Goal: Download file/media

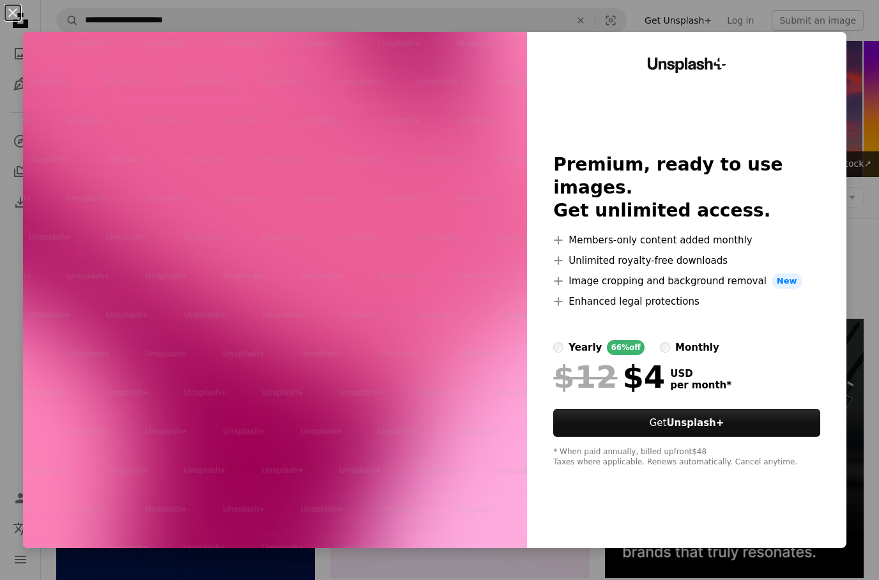
scroll to position [40, 0]
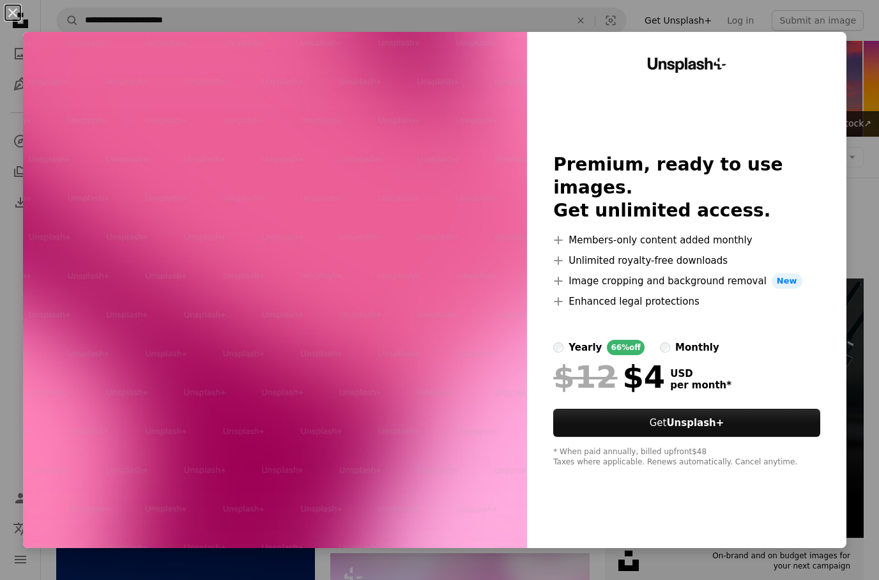
click at [796, 10] on div "An X shape Unsplash+ Premium, ready to use images. Get unlimited access. A plus…" at bounding box center [439, 290] width 879 height 580
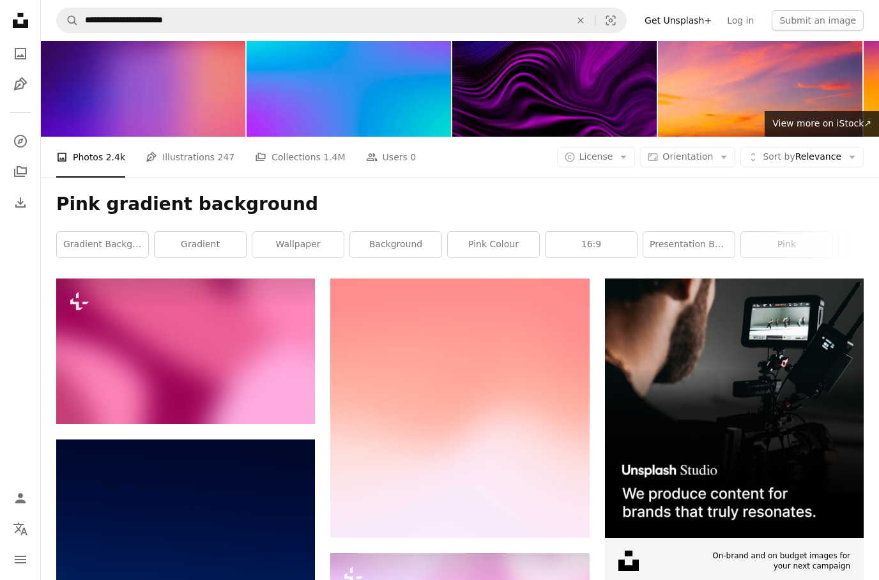
click at [209, 379] on img at bounding box center [185, 351] width 259 height 146
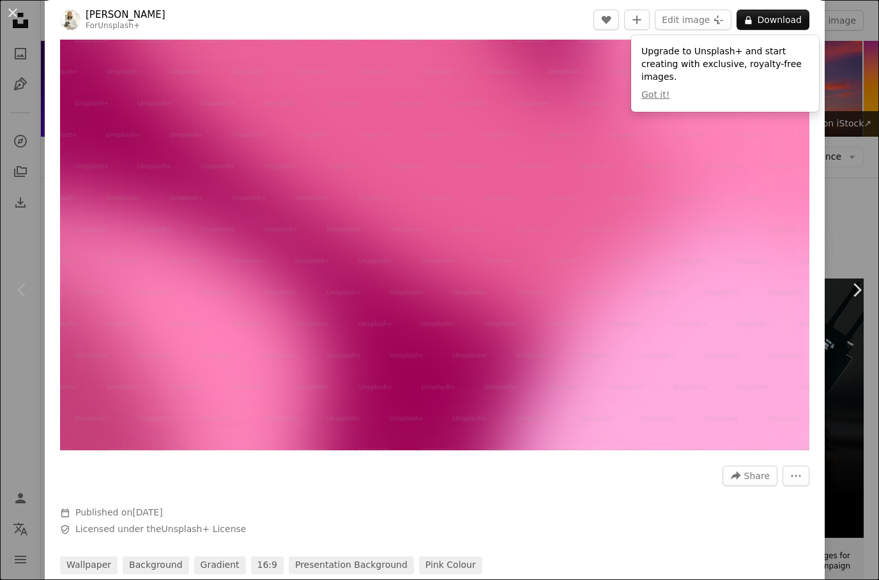
click at [655, 98] on button "Got it!" at bounding box center [655, 95] width 28 height 13
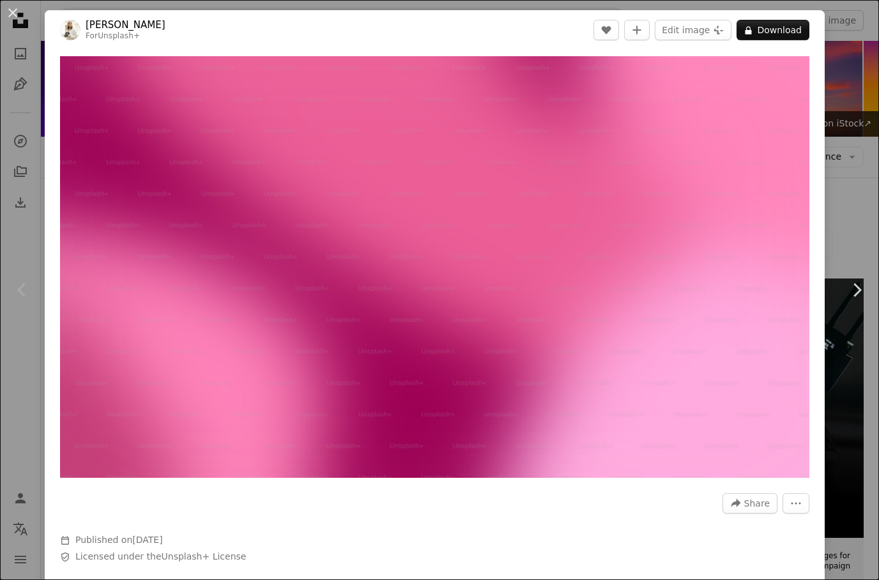
click at [39, 126] on div "An X shape Chevron left Chevron right [PERSON_NAME] For Unsplash+ A heart A plu…" at bounding box center [439, 290] width 879 height 580
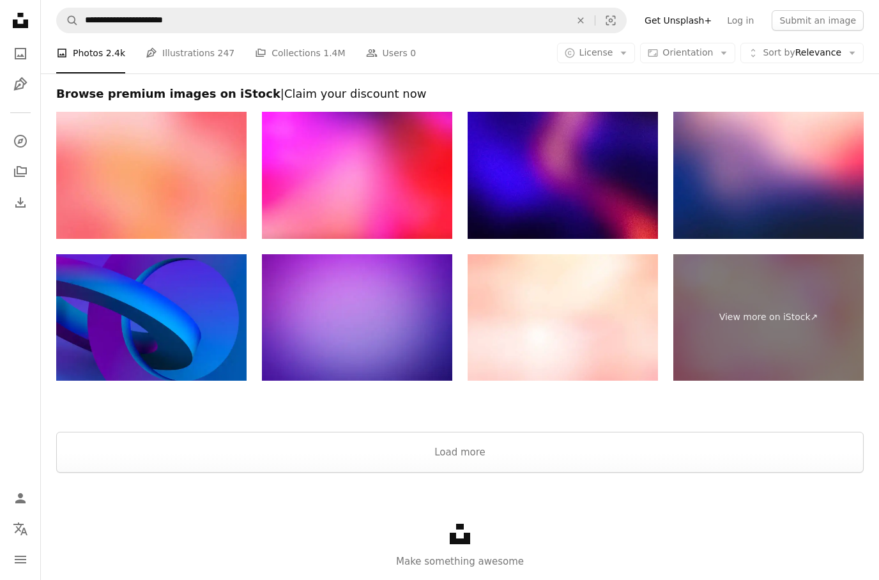
scroll to position [2809, 0]
click at [750, 312] on link "View more on iStock ↗" at bounding box center [768, 317] width 190 height 127
